Goal: Task Accomplishment & Management: Complete application form

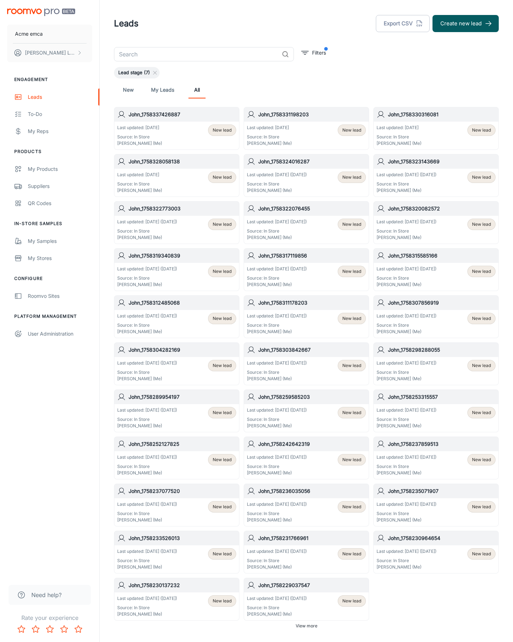
click at [466, 24] on button "Create new lead" at bounding box center [466, 23] width 66 height 17
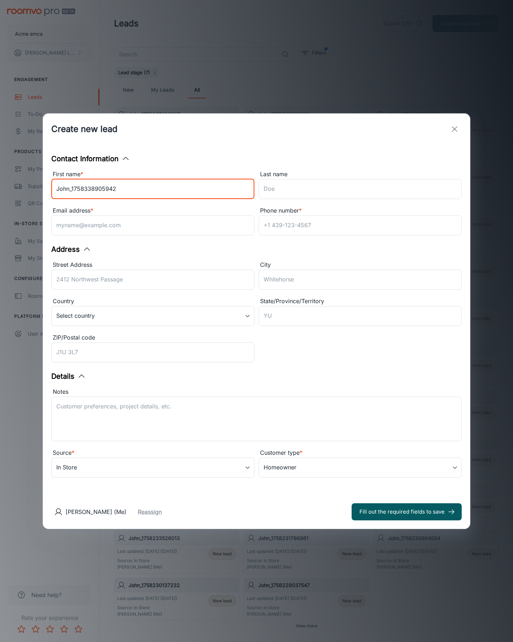
type input "John_1758338905942"
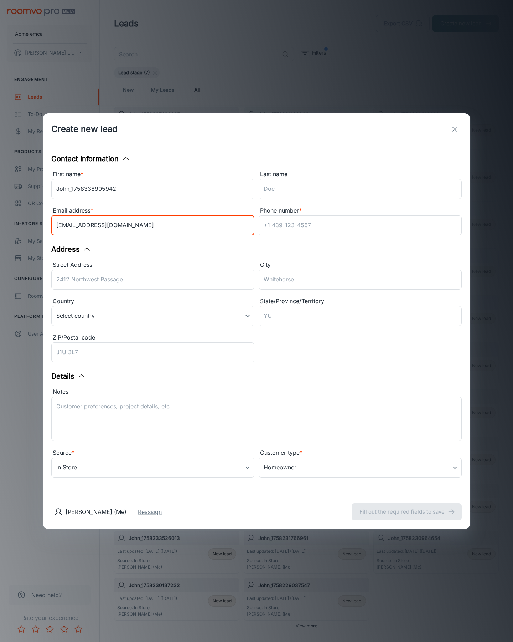
type input "[EMAIL_ADDRESS][DOMAIN_NAME]"
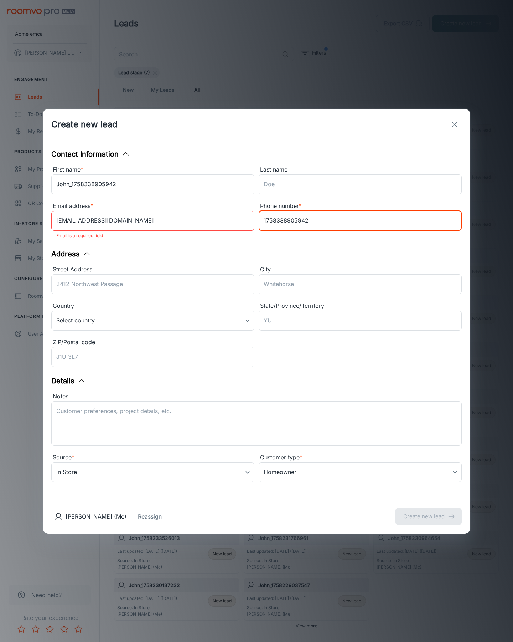
type input "1758338905942"
click at [429, 511] on button "Create new lead" at bounding box center [429, 516] width 66 height 17
